Goal: Find specific page/section: Find specific page/section

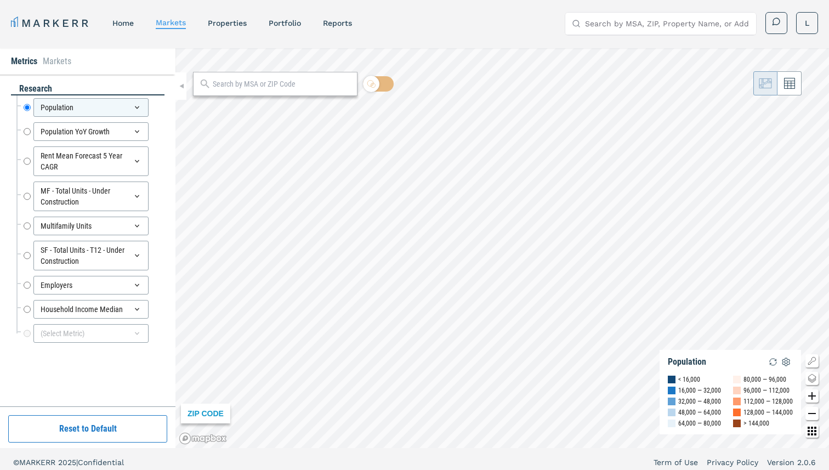
click at [282, 83] on input "text" at bounding box center [282, 84] width 139 height 12
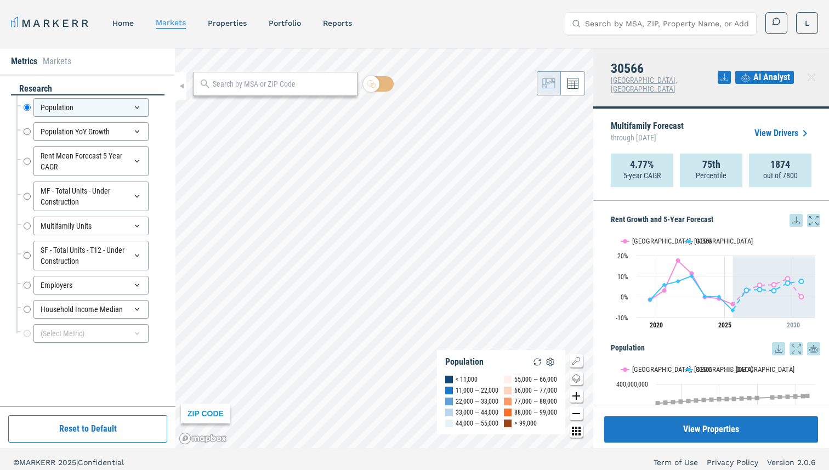
click at [282, 84] on input "text" at bounding box center [282, 84] width 139 height 12
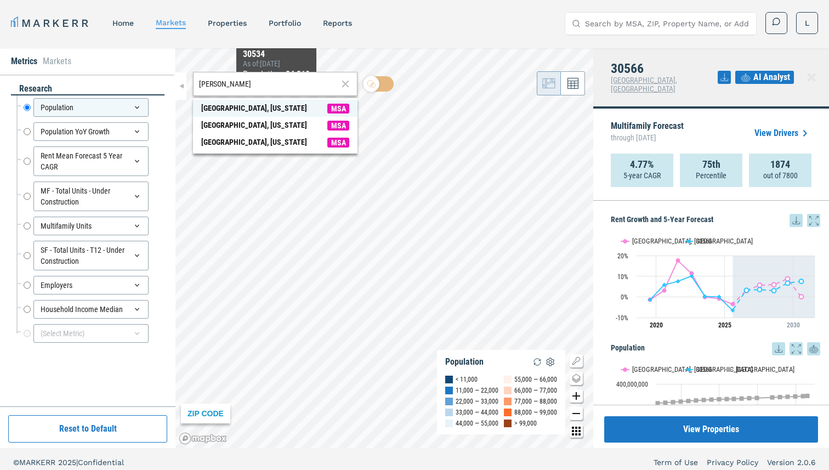
type input "[PERSON_NAME]"
click at [261, 109] on span "[GEOGRAPHIC_DATA], [US_STATE] MSA" at bounding box center [275, 108] width 164 height 17
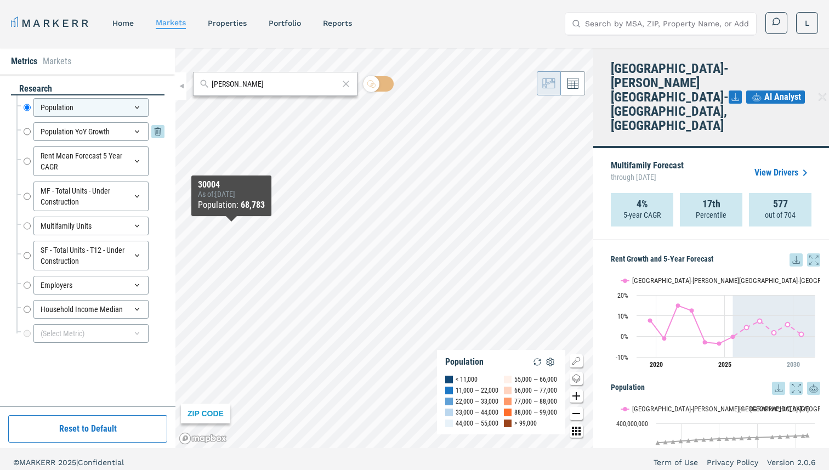
click at [26, 128] on input "Population YoY Growth" at bounding box center [27, 131] width 7 height 19
radio input "false"
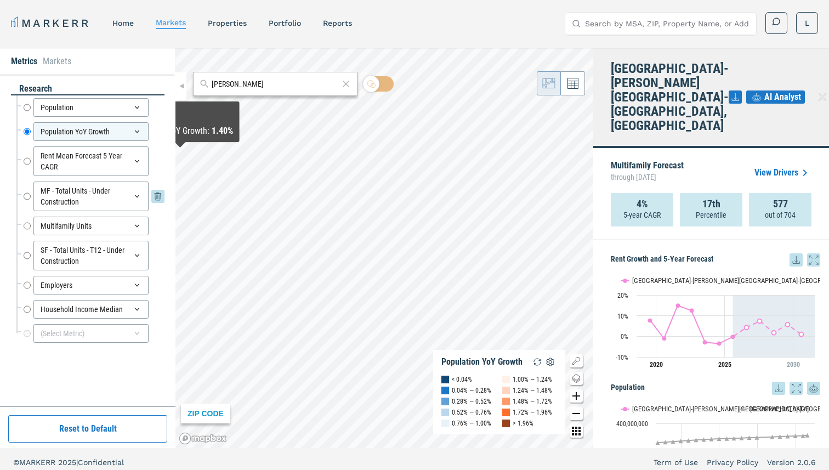
click at [28, 197] on input "MF - Total Units - Under Construction" at bounding box center [27, 196] width 7 height 30
radio input "false"
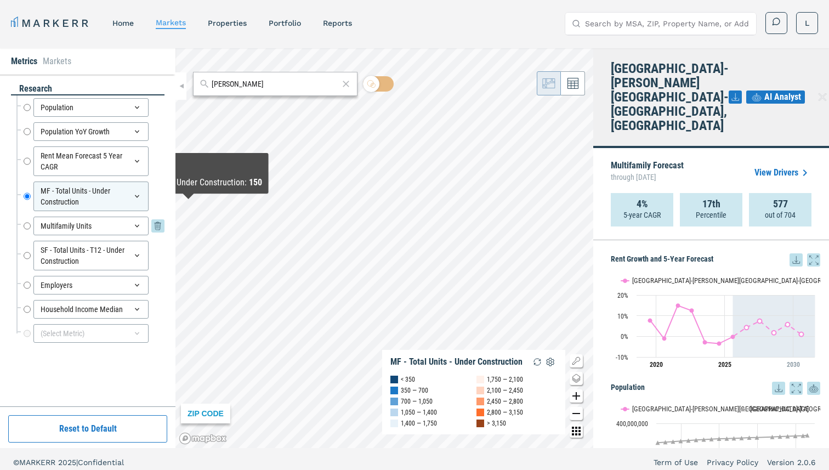
click at [27, 226] on input "Multifamily Units" at bounding box center [27, 225] width 7 height 19
radio input "false"
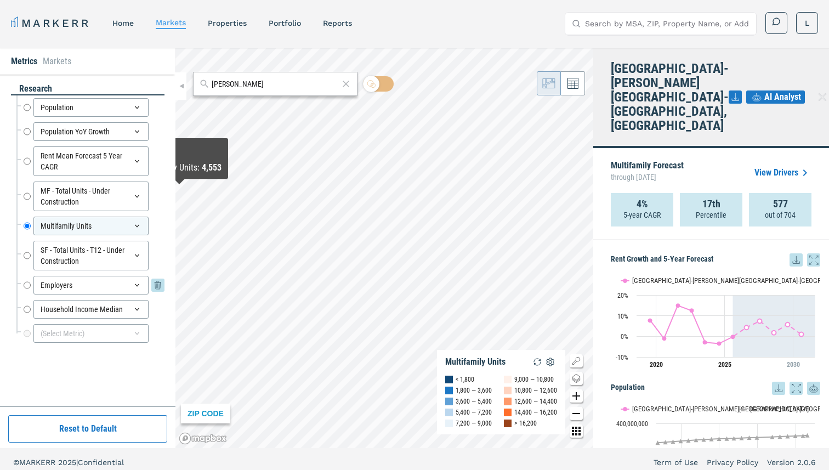
click at [29, 282] on input "Employers" at bounding box center [27, 285] width 7 height 19
radio input "false"
radio input "true"
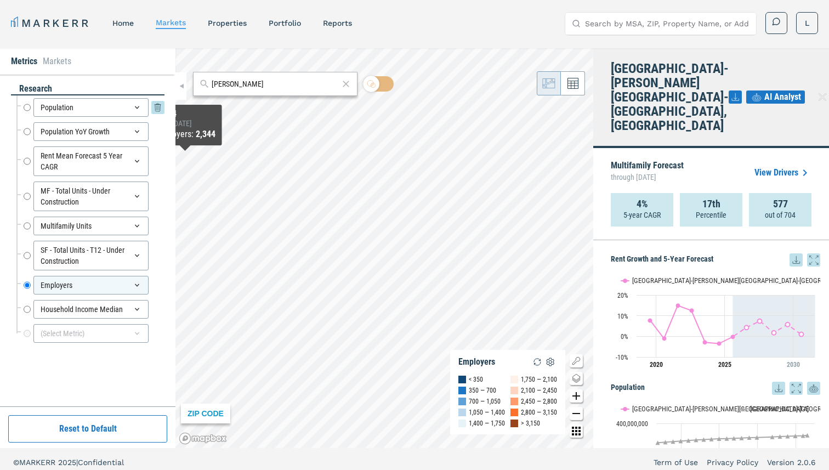
click at [27, 107] on input "Population" at bounding box center [27, 107] width 7 height 19
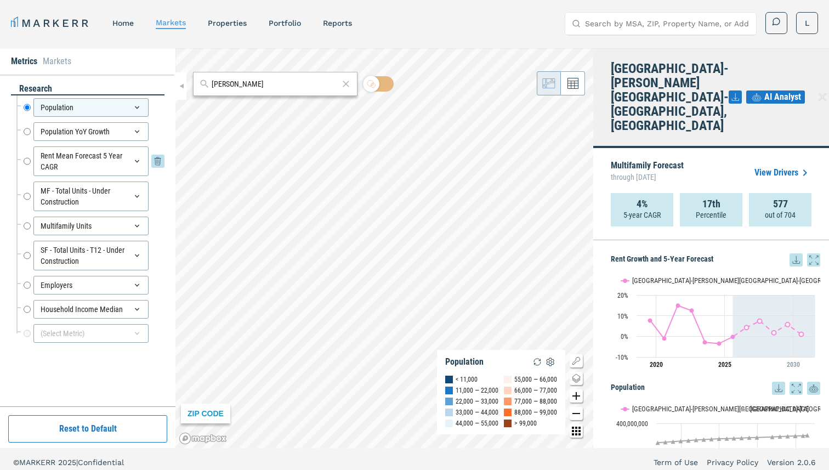
click at [25, 157] on input "Rent Mean Forecast 5 Year CAGR" at bounding box center [27, 161] width 7 height 30
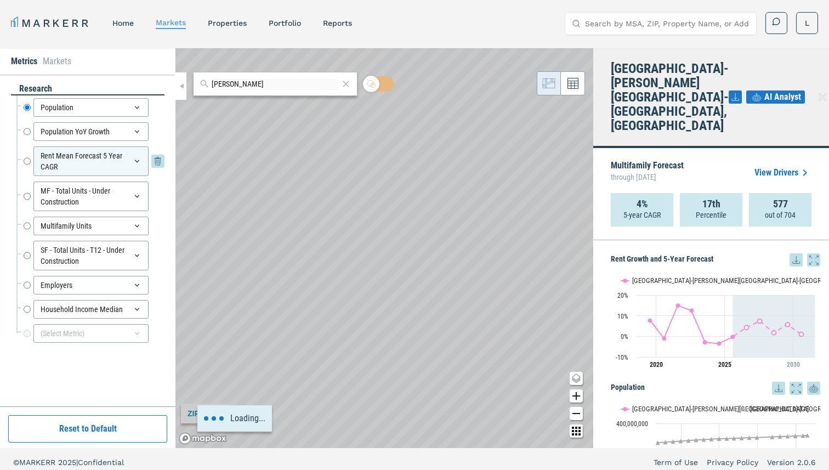
radio input "false"
radio input "true"
